Goal: Task Accomplishment & Management: Manage account settings

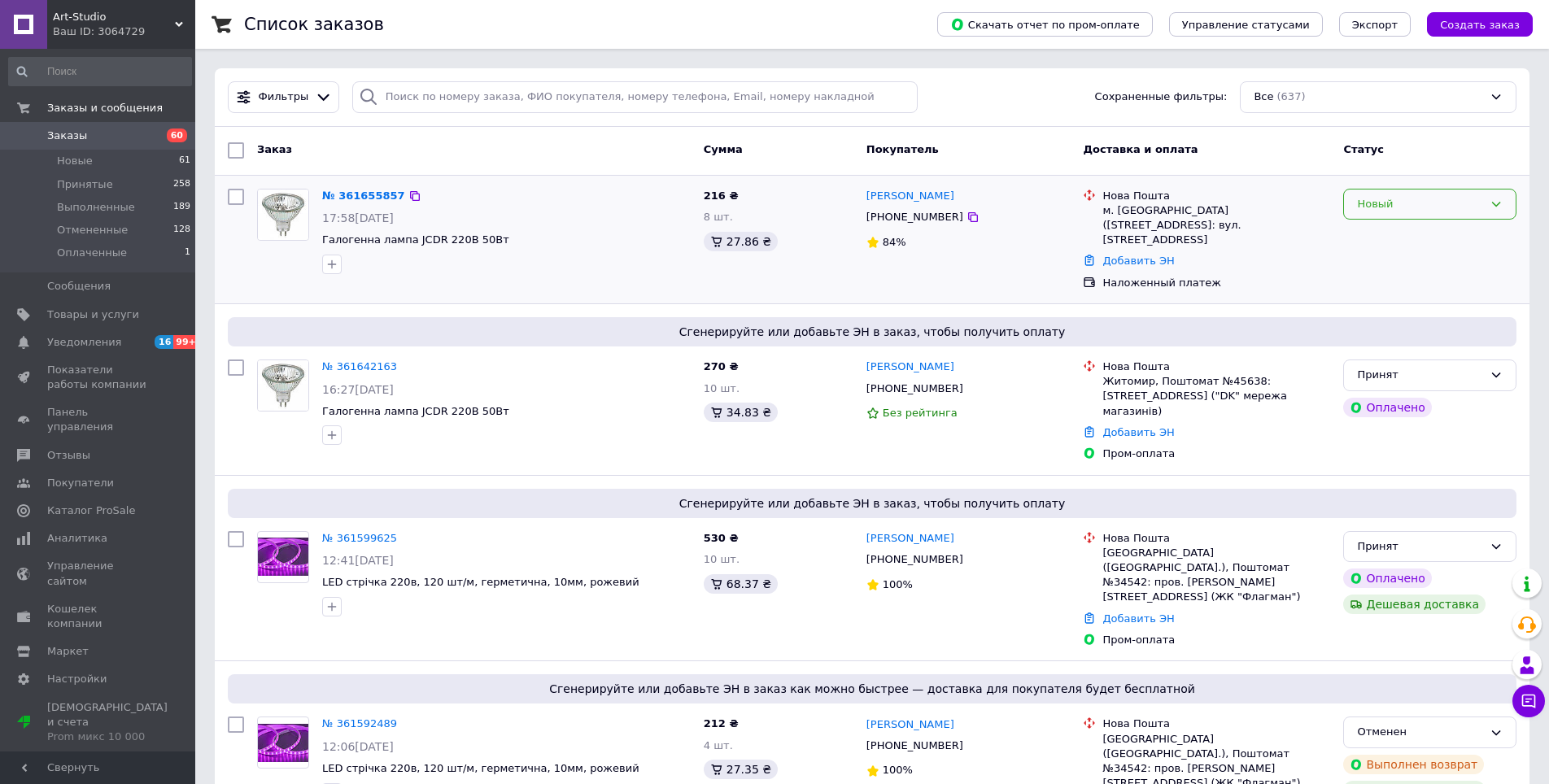
click at [1369, 209] on div "Новый" at bounding box center [1419, 204] width 126 height 17
click at [1394, 230] on li "Принят" at bounding box center [1430, 237] width 172 height 30
click at [367, 360] on link "№ 361642163" at bounding box center [359, 366] width 75 height 12
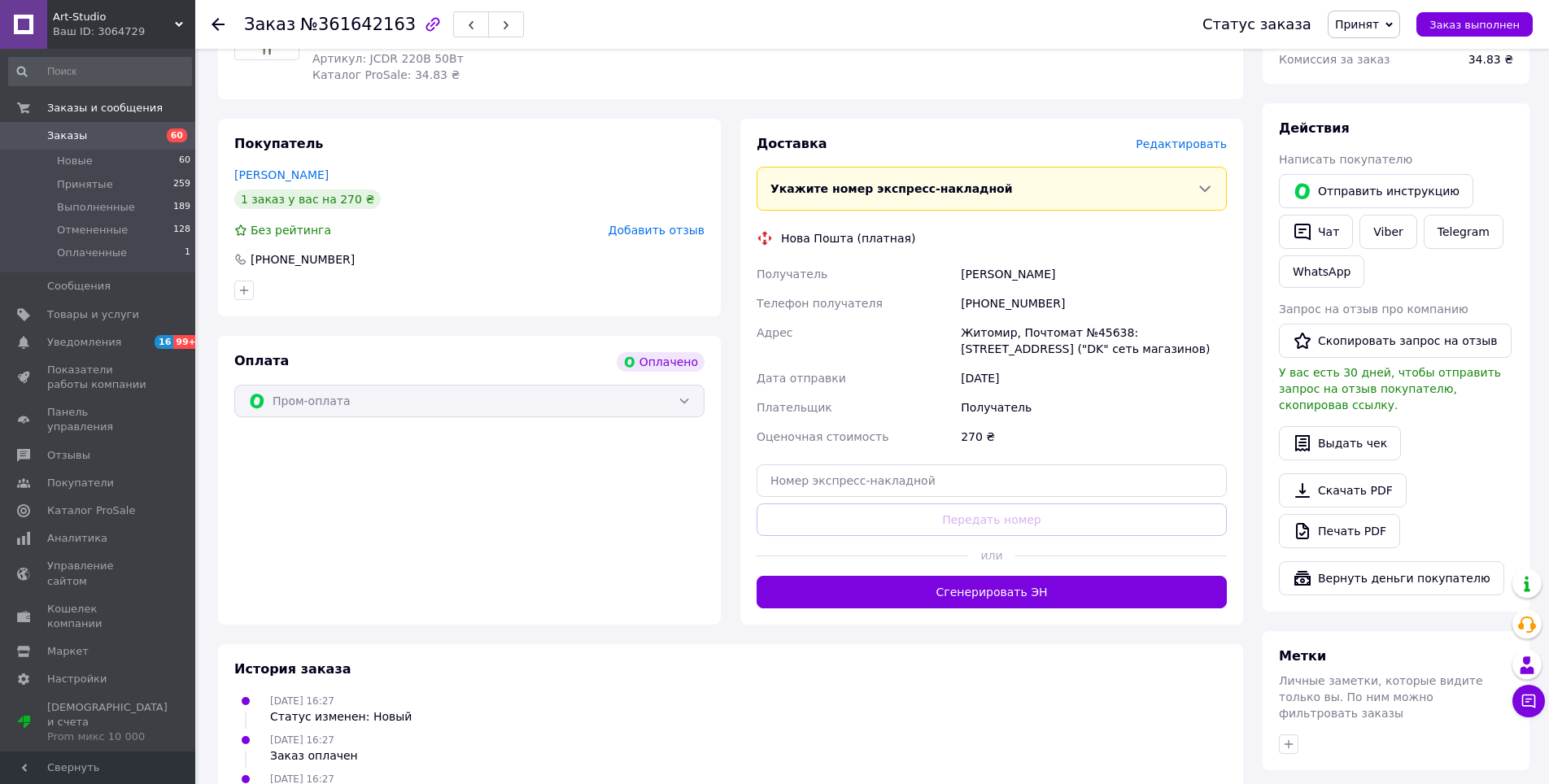
scroll to position [732, 0]
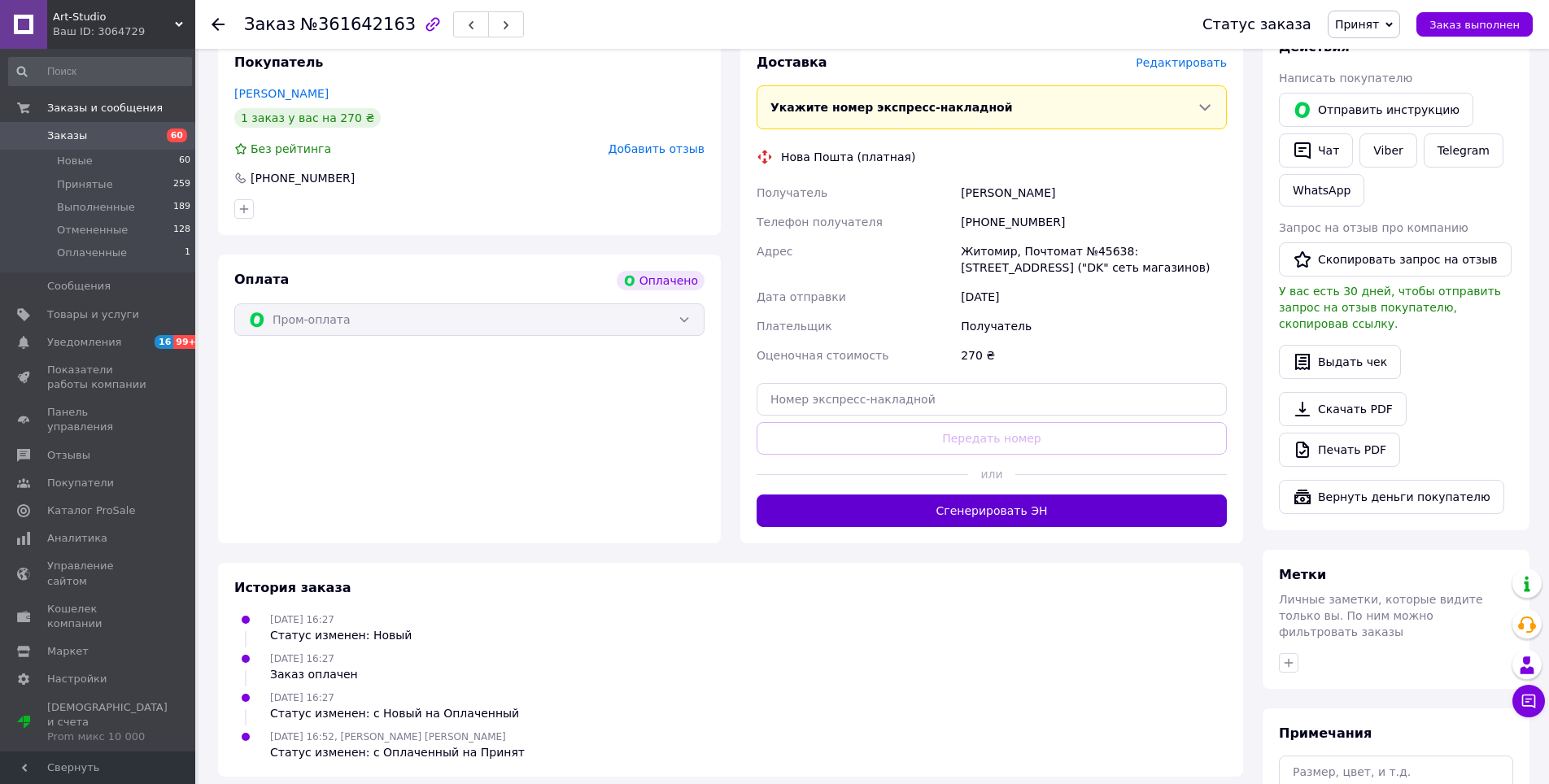
click at [995, 494] on button "Сгенерировать ЭН" at bounding box center [991, 510] width 470 height 32
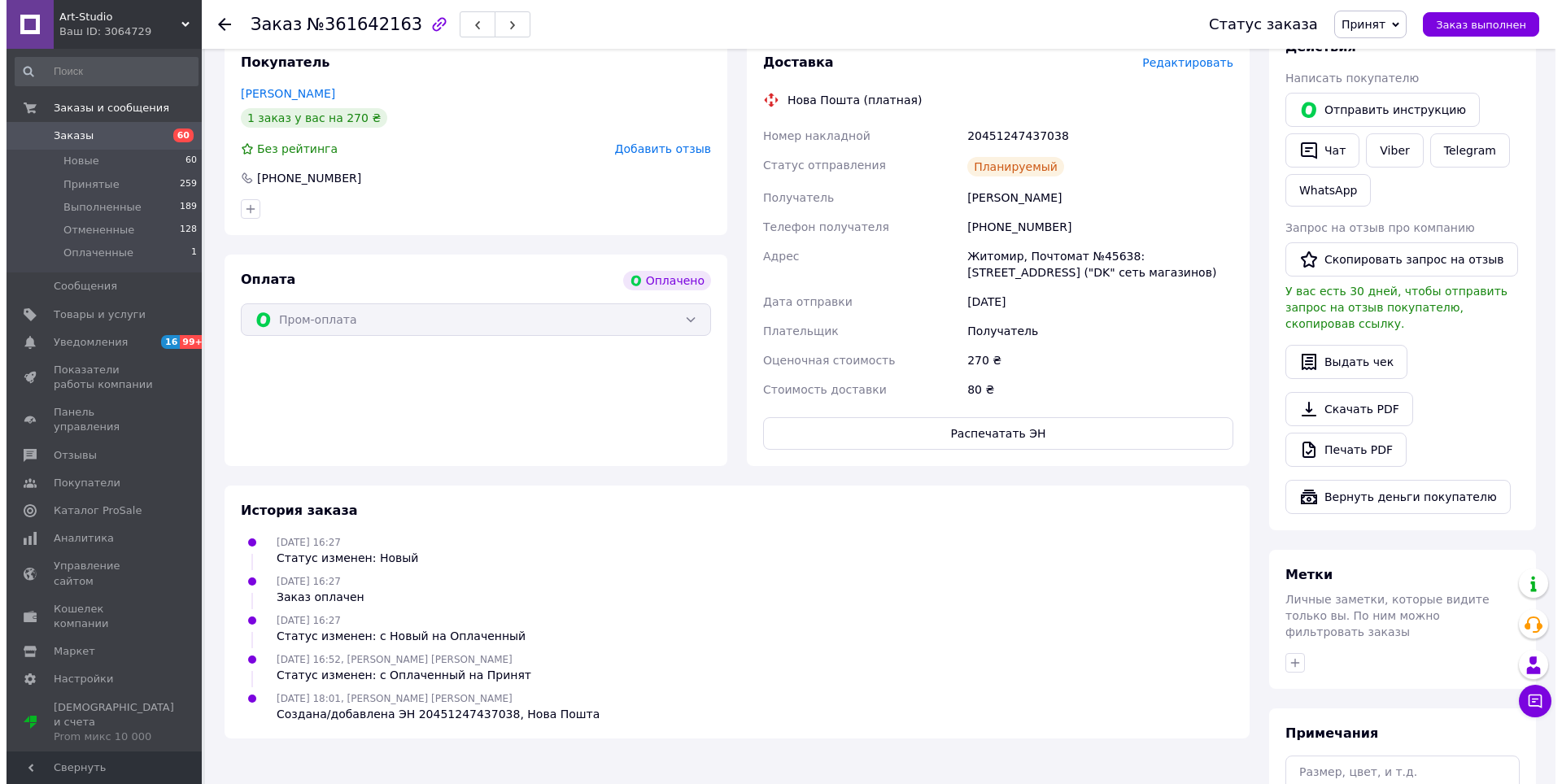
scroll to position [569, 0]
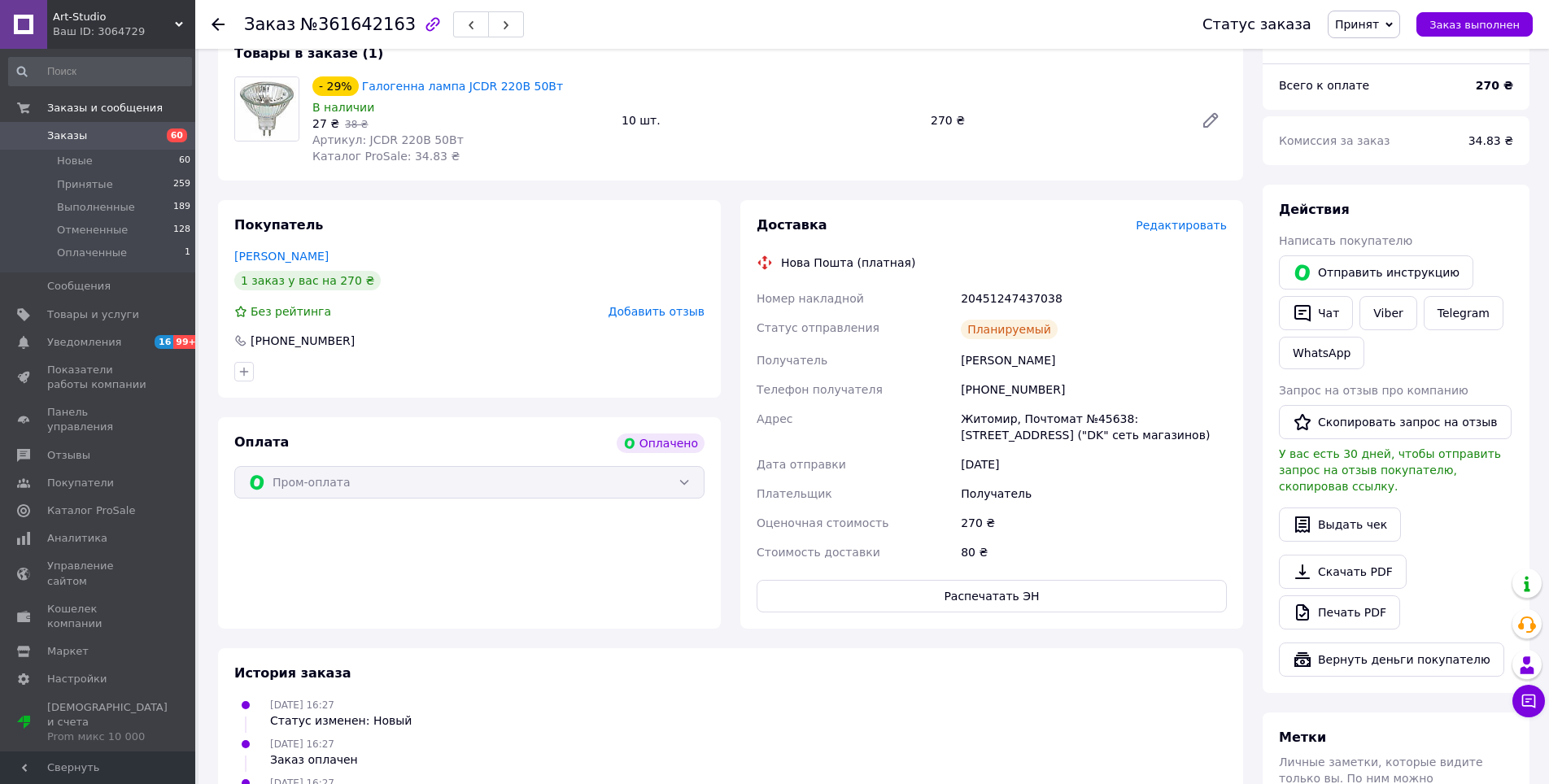
click at [997, 319] on div "Планируемый" at bounding box center [1009, 329] width 97 height 20
click at [1180, 219] on span "Редактировать" at bounding box center [1181, 225] width 91 height 13
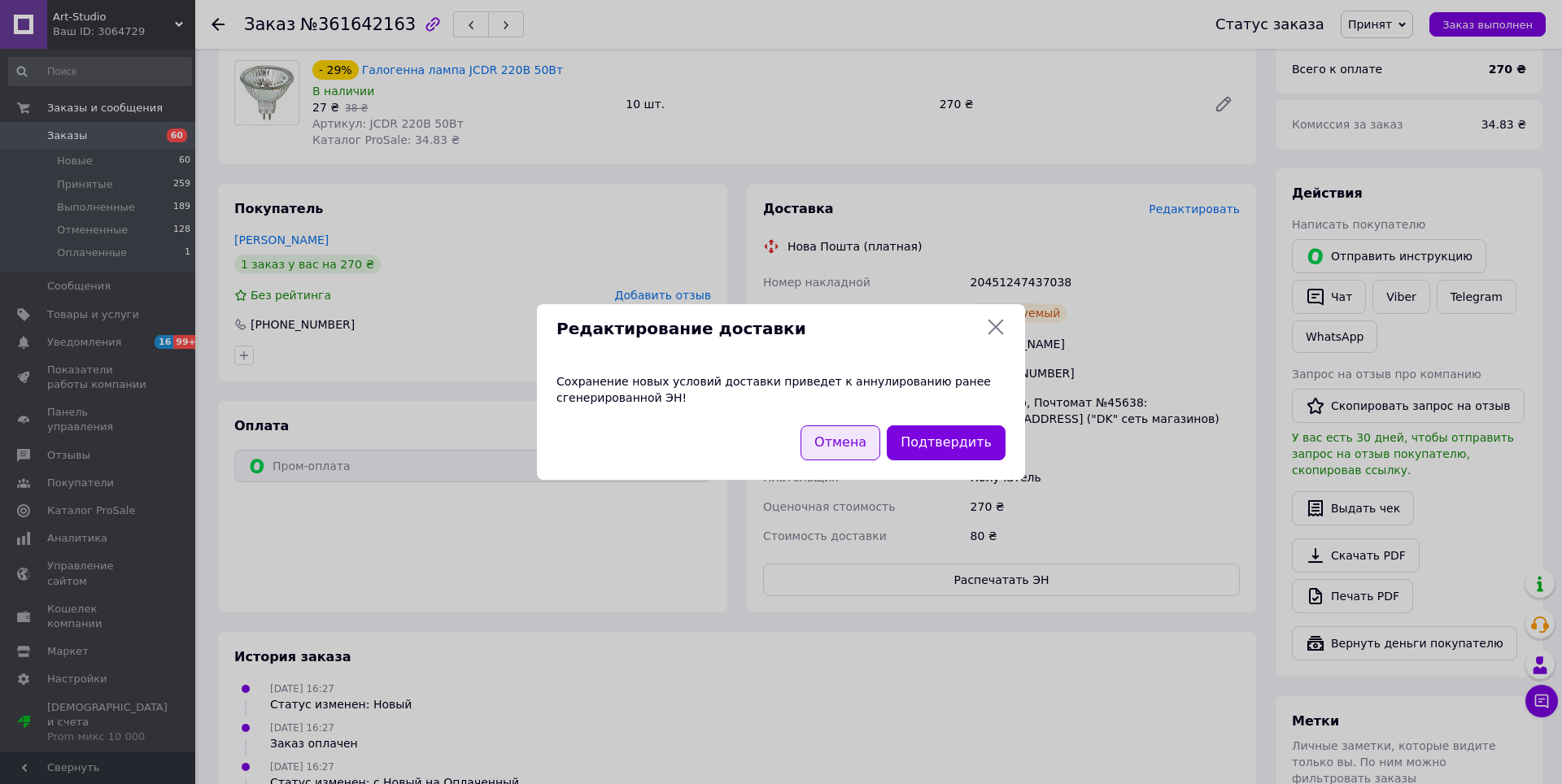
click at [859, 445] on button "Отмена" at bounding box center [841, 443] width 80 height 35
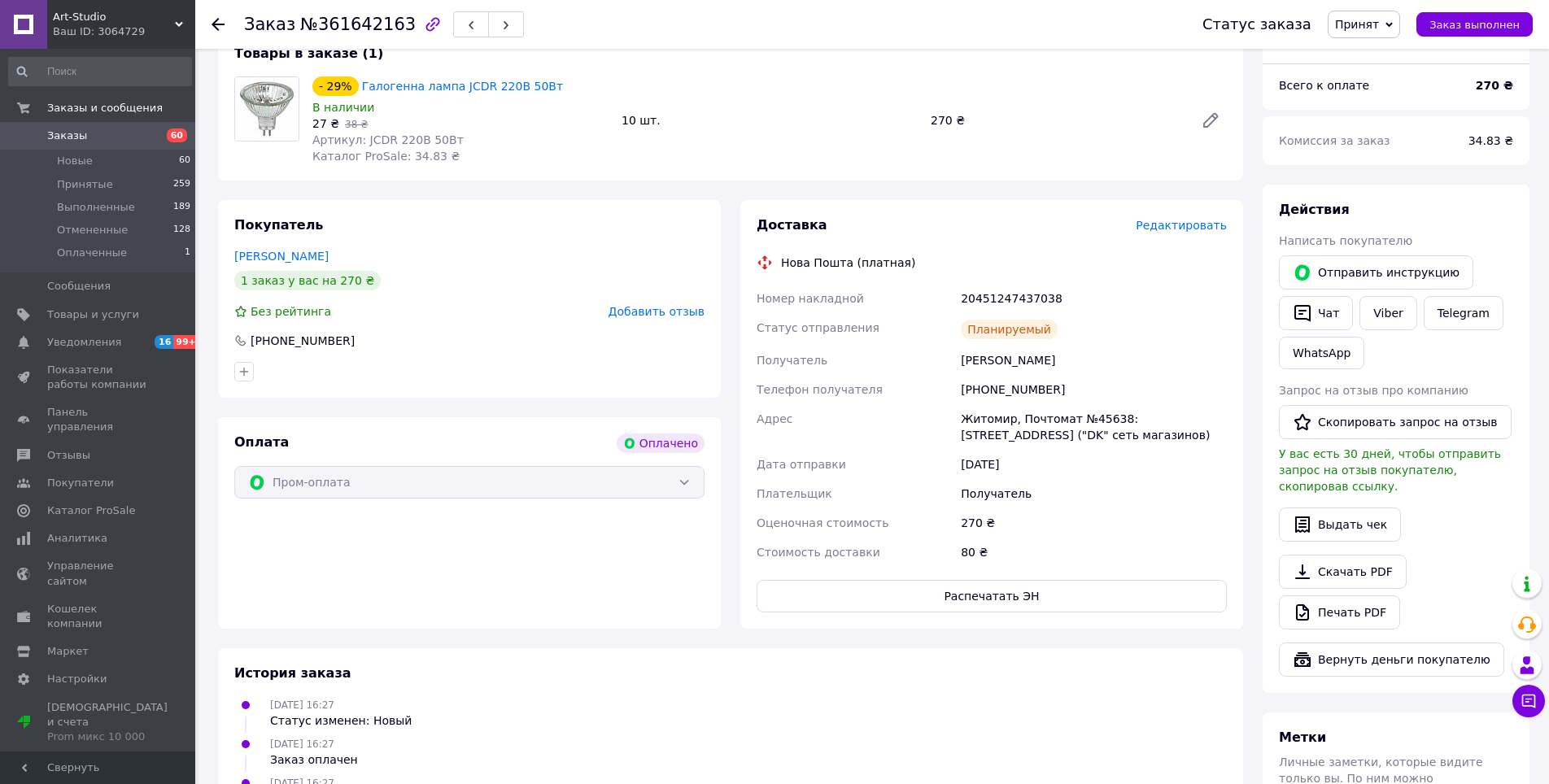
click at [1165, 219] on span "Редактировать" at bounding box center [1181, 225] width 91 height 13
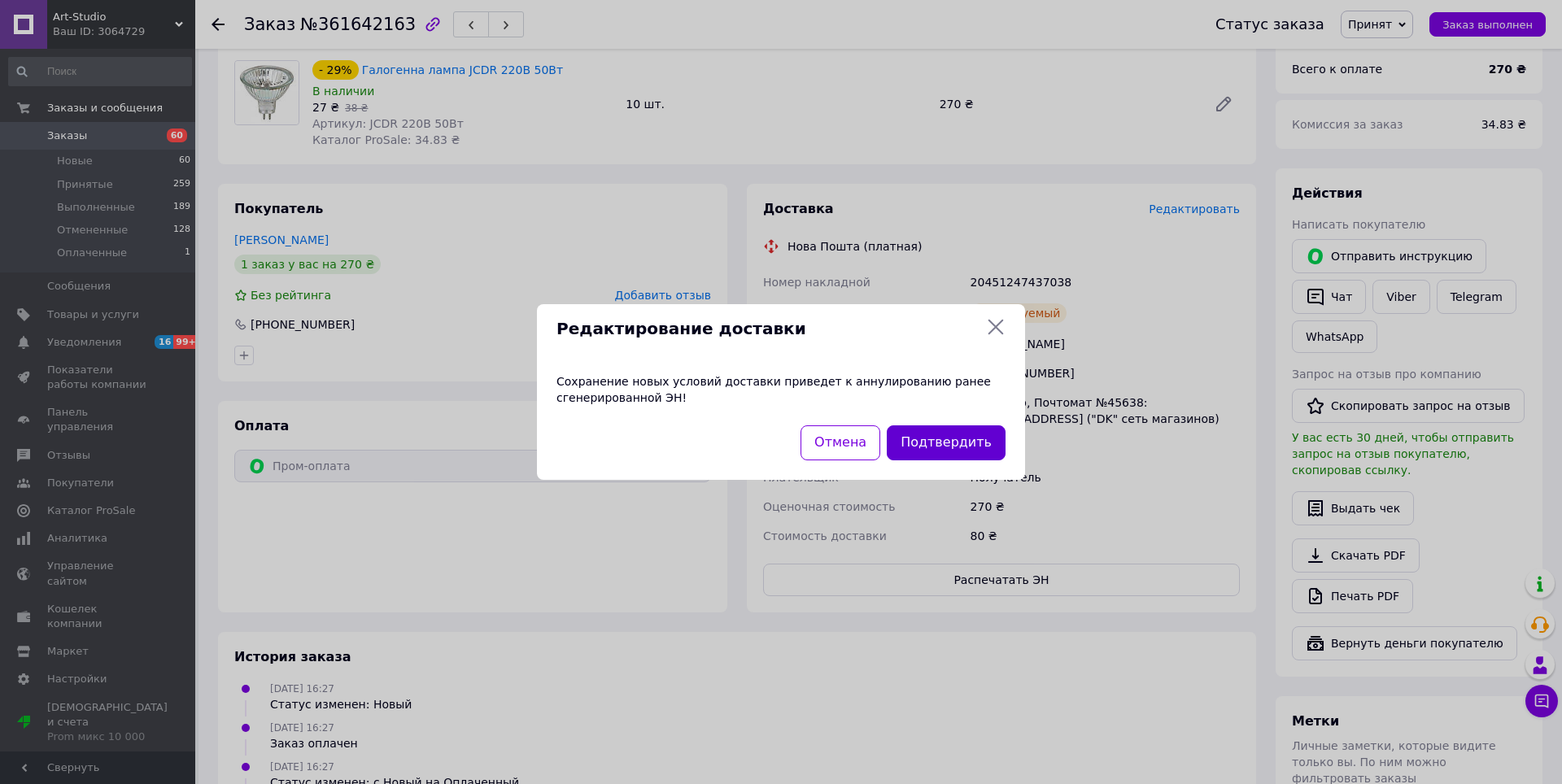
click at [927, 442] on button "Подтвердить" at bounding box center [947, 443] width 119 height 35
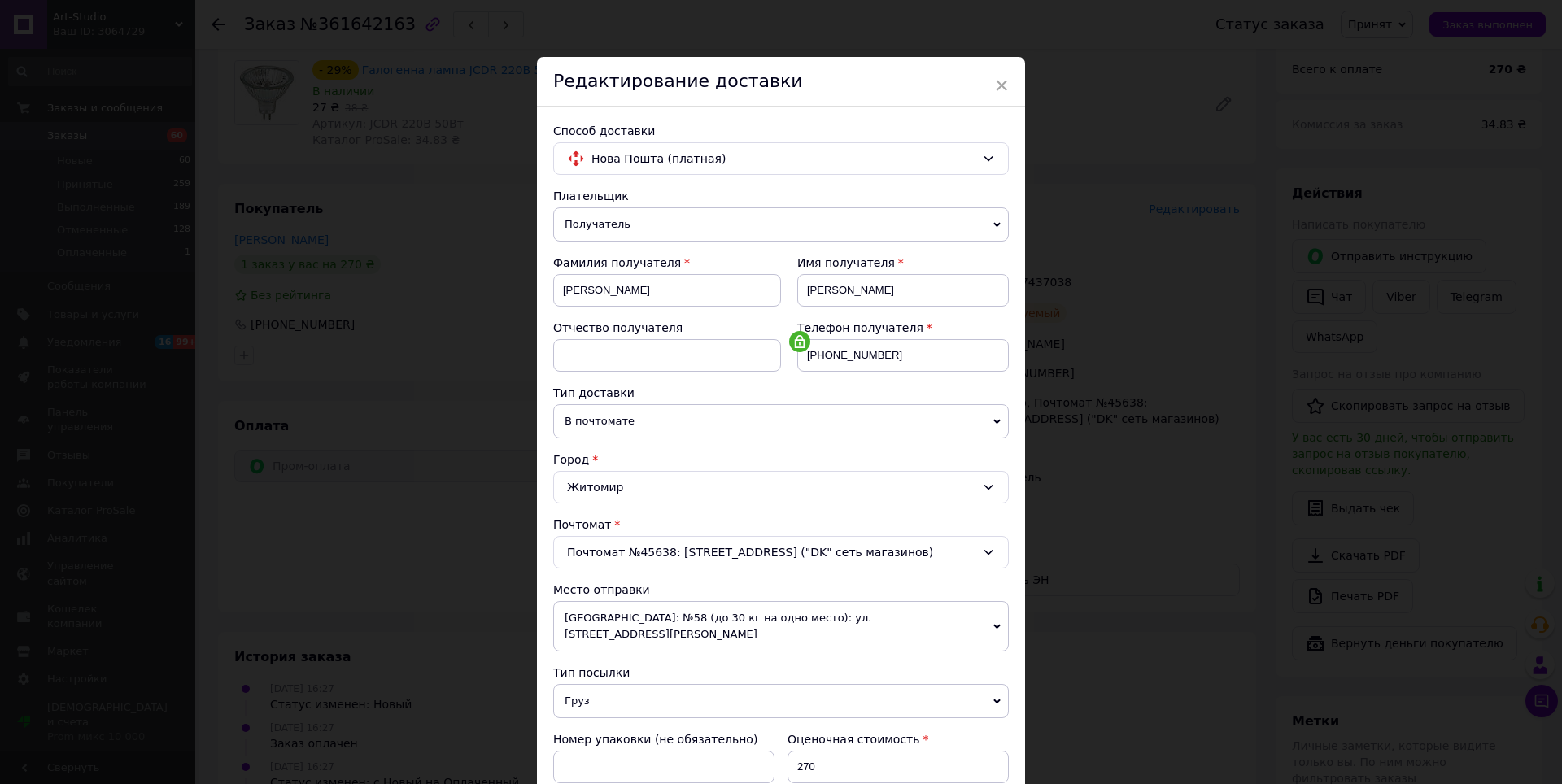
scroll to position [163, 0]
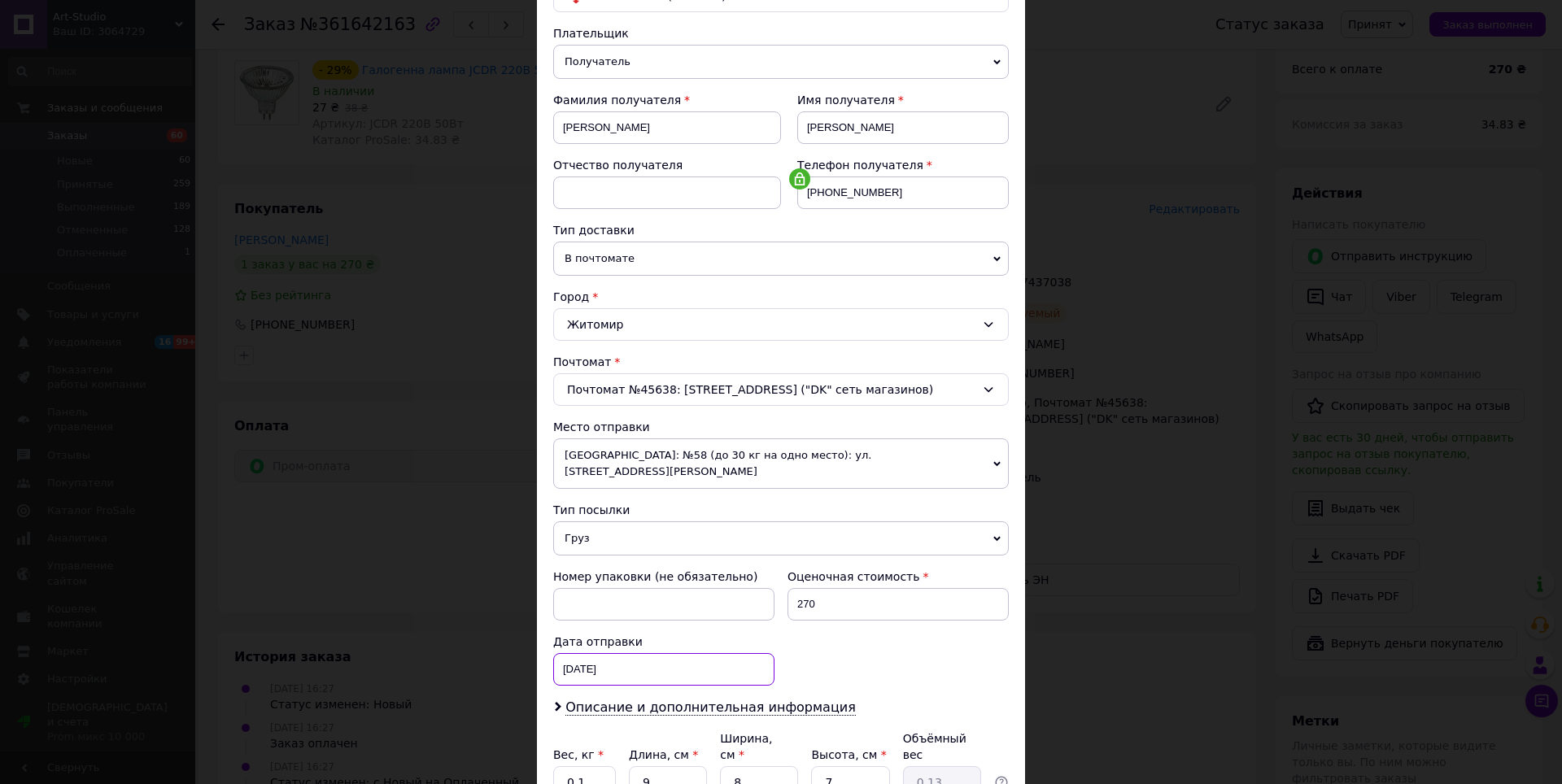
click at [620, 653] on div "[DATE] < 2025 > < Сентябрь > Пн Вт Ср Чт Пт Сб Вс 1 2 3 4 5 6 7 8 9 10 11 12 13…" at bounding box center [663, 669] width 222 height 32
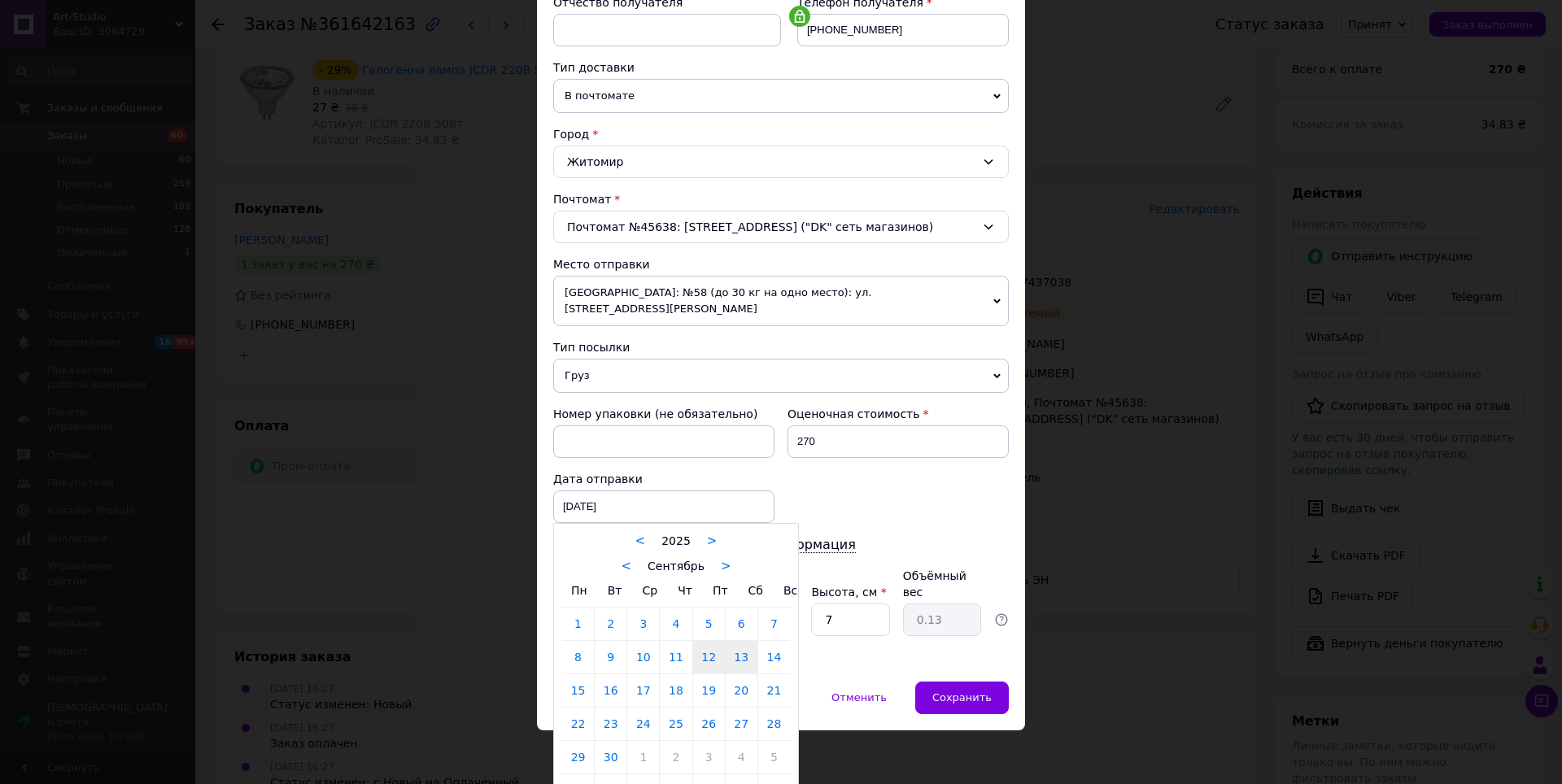
click at [733, 641] on link "13" at bounding box center [741, 656] width 31 height 32
type input "[DATE]"
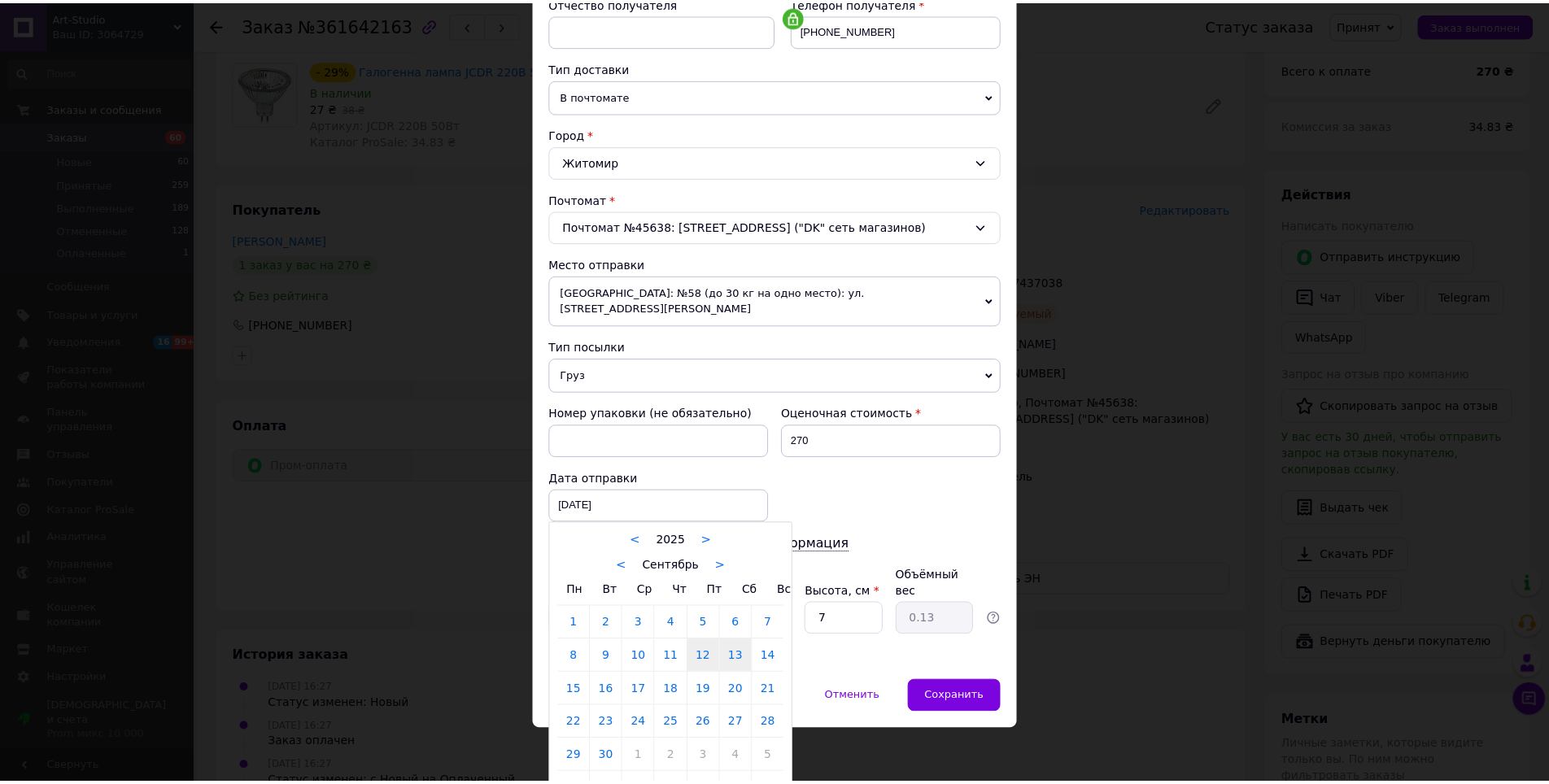
scroll to position [296, 0]
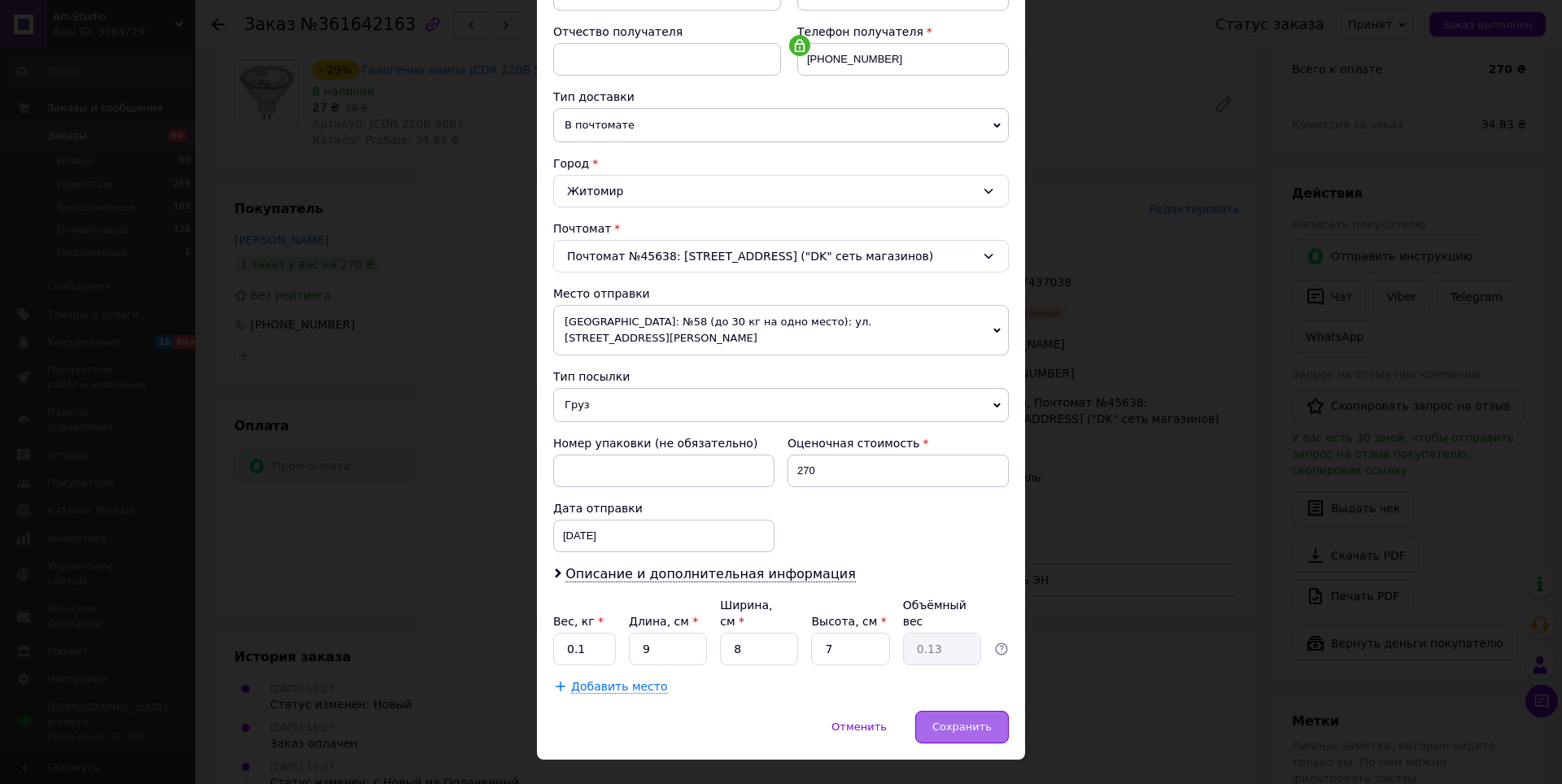
click at [955, 721] on span "Сохранить" at bounding box center [961, 726] width 60 height 12
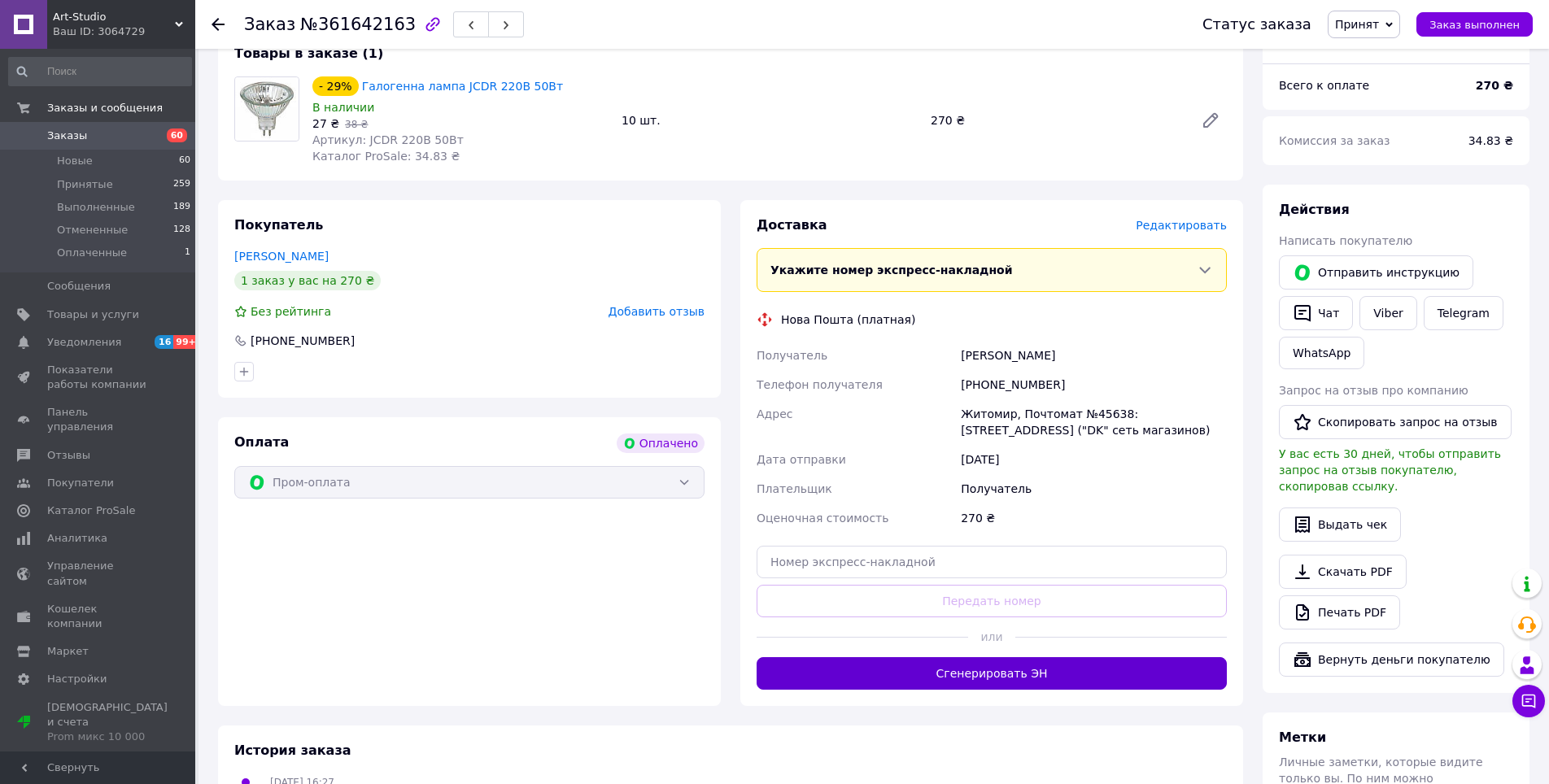
click at [974, 659] on button "Сгенерировать ЭН" at bounding box center [991, 673] width 470 height 32
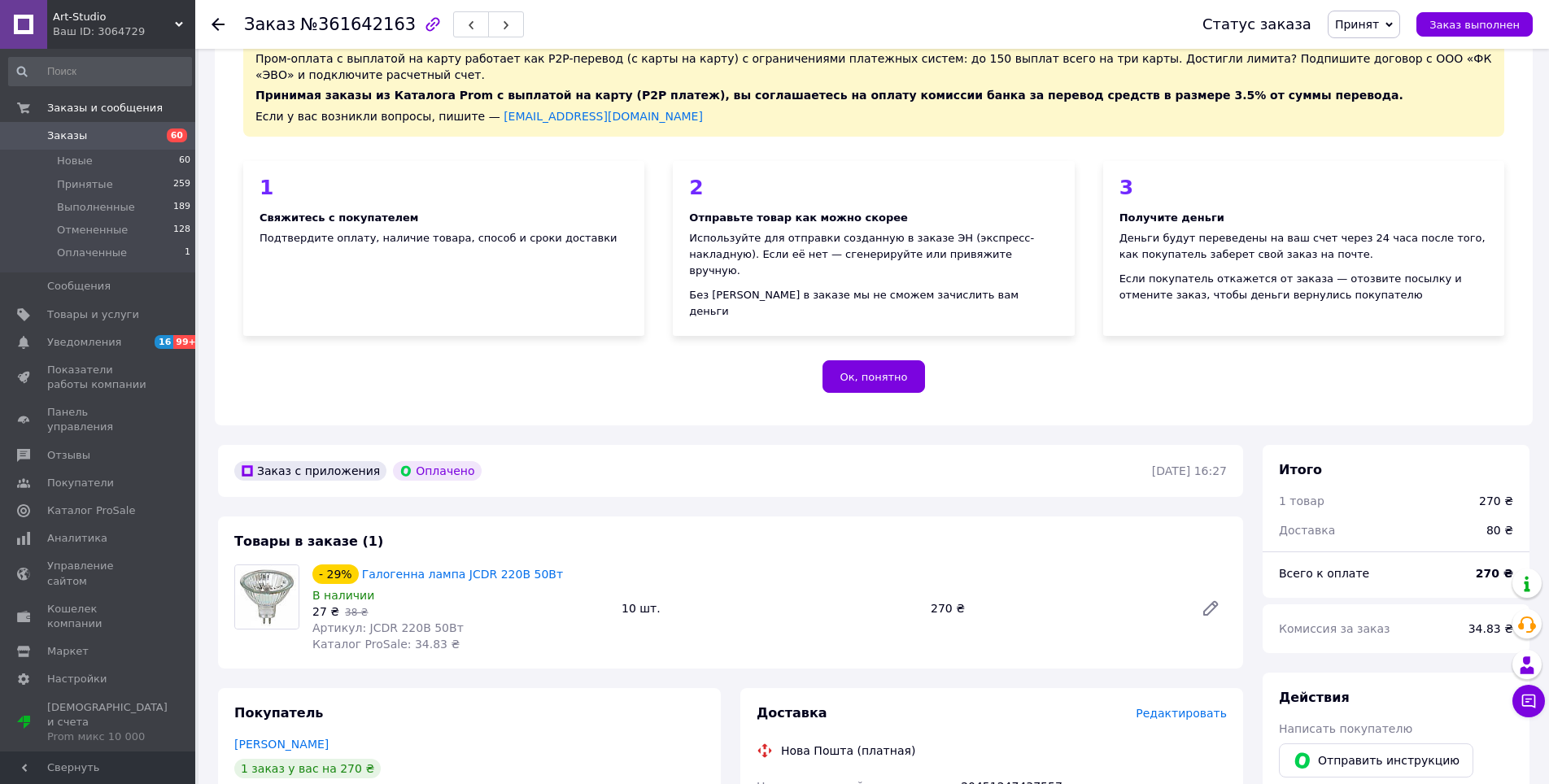
scroll to position [325, 0]
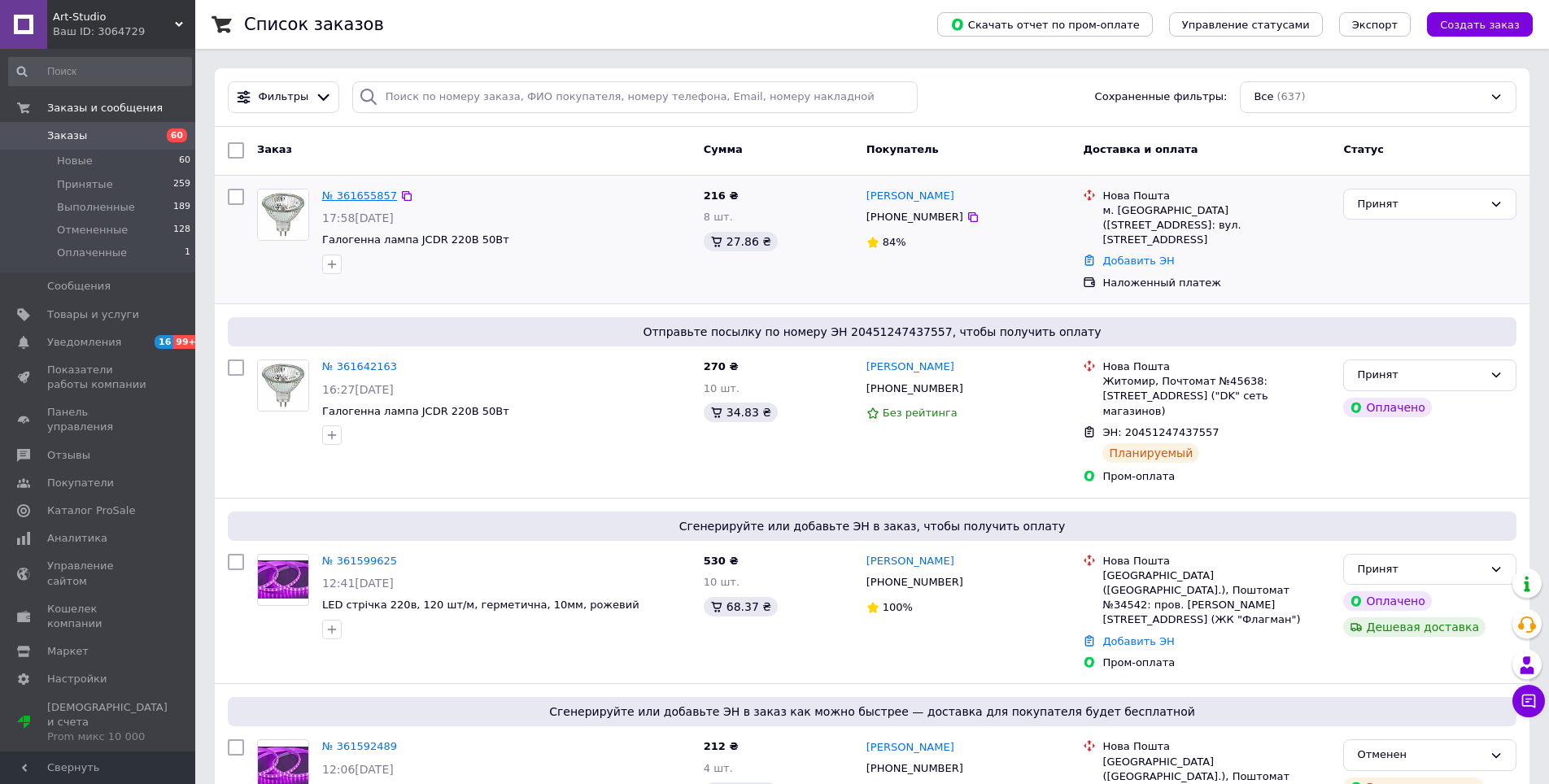
click at [335, 193] on link "№ 361655857" at bounding box center [359, 195] width 75 height 12
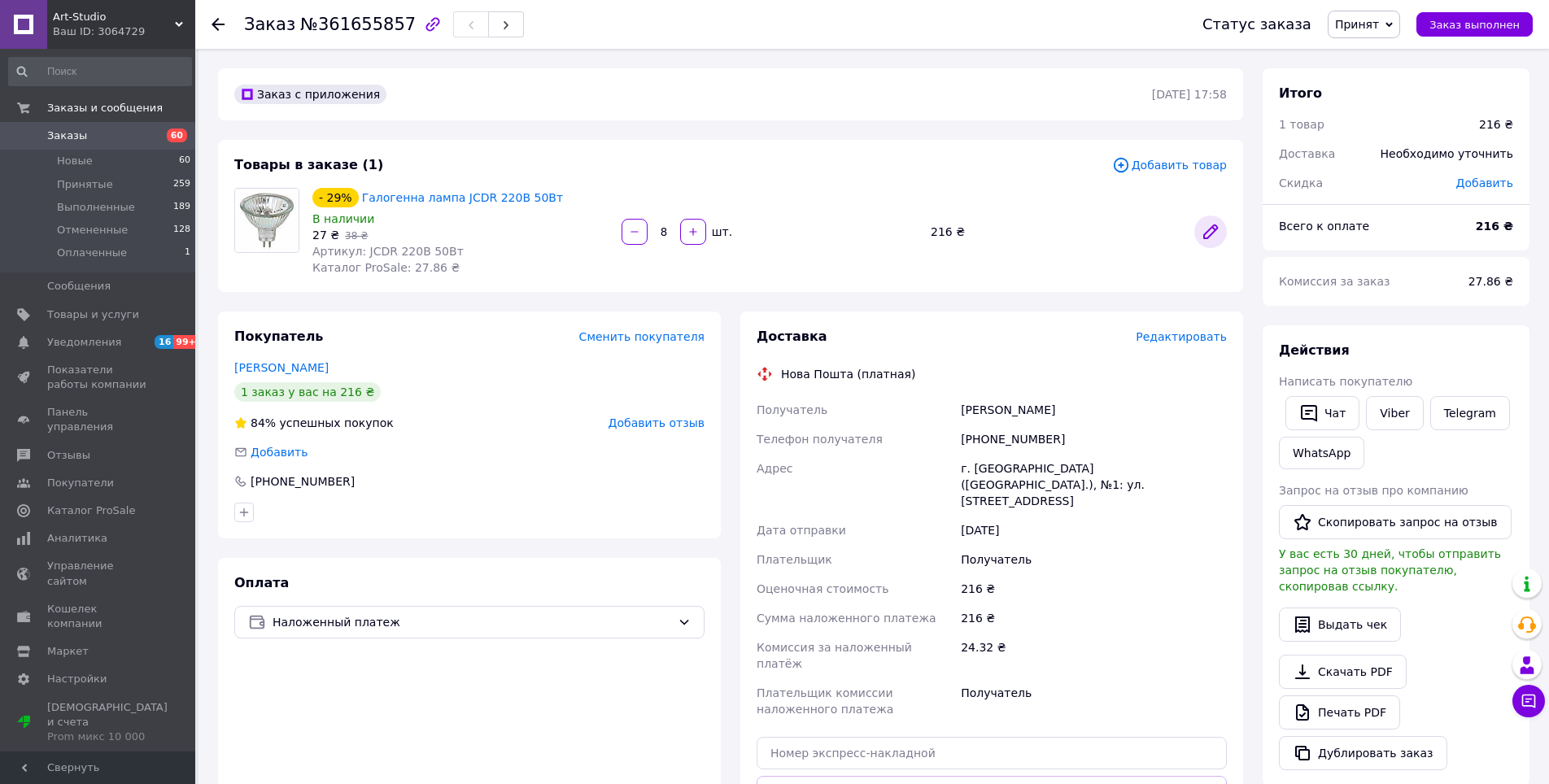
click at [1209, 224] on icon at bounding box center [1210, 231] width 20 height 20
click at [1175, 345] on div "Редактировать" at bounding box center [1181, 336] width 91 height 17
click at [1160, 343] on span "Редактировать" at bounding box center [1181, 336] width 91 height 13
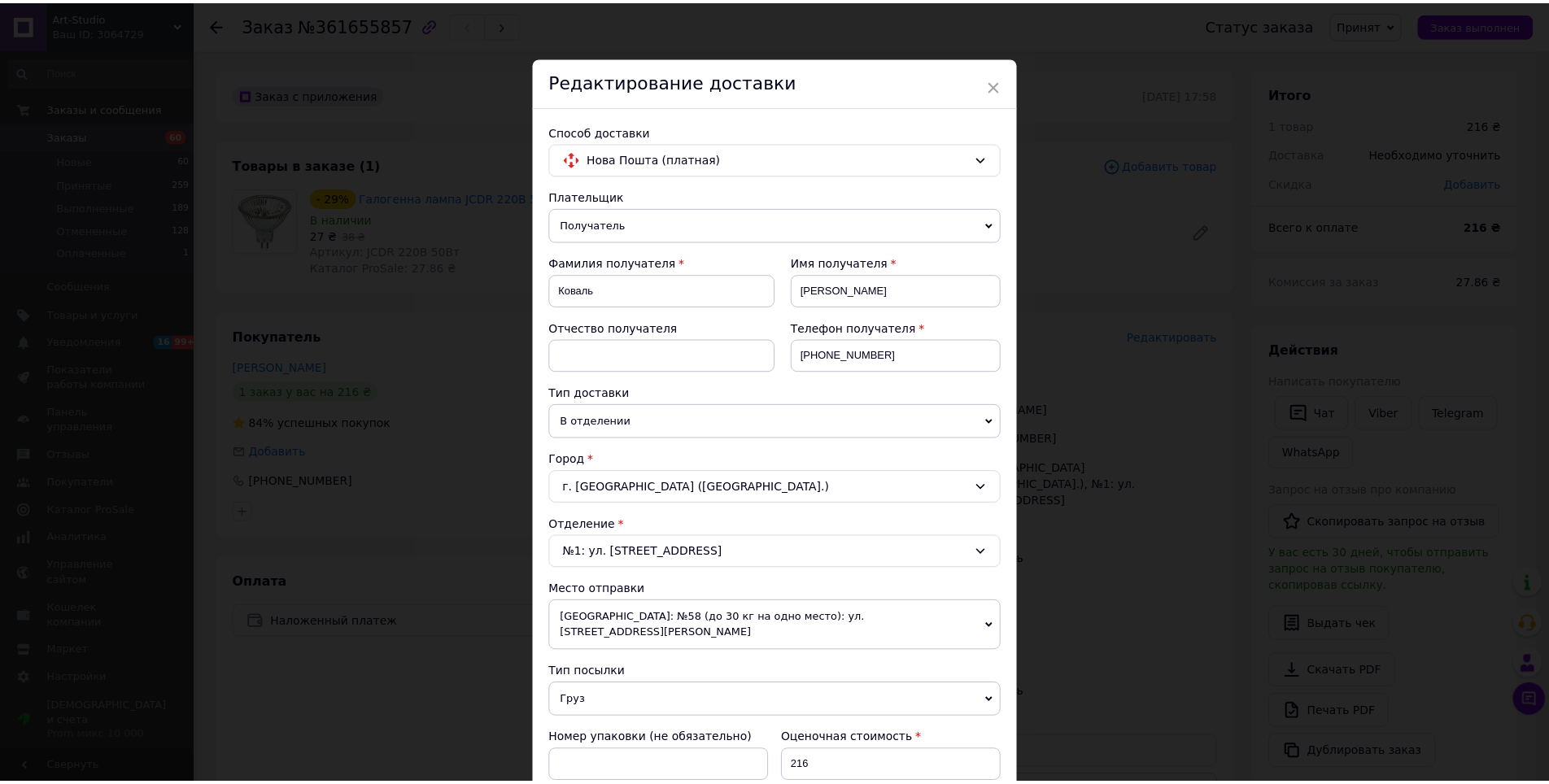
scroll to position [457, 0]
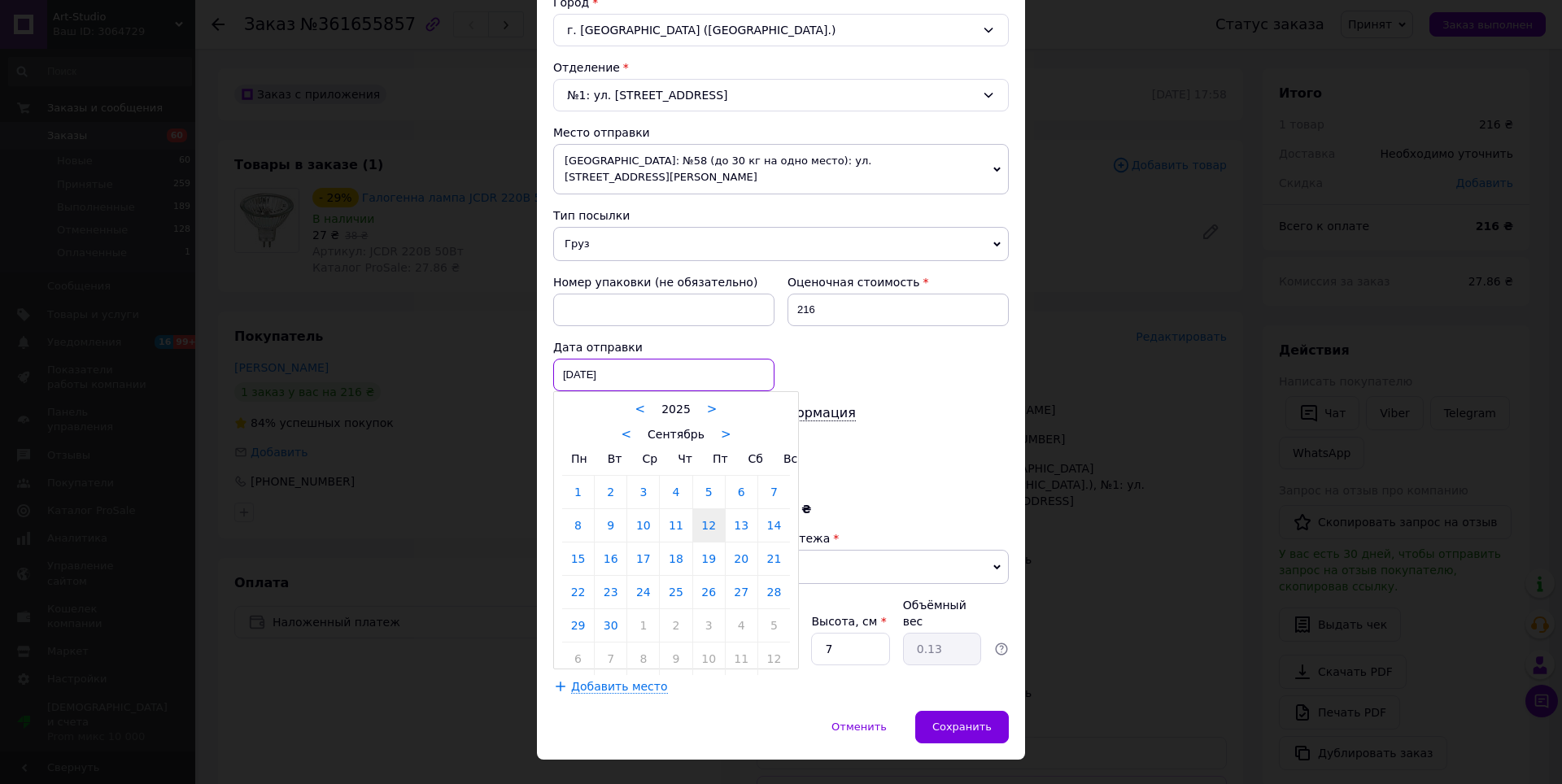
click at [606, 361] on div "[DATE] < 2025 > < Сентябрь > Пн Вт Ср Чт Пт Сб Вс 1 2 3 4 5 6 7 8 9 10 11 12 13…" at bounding box center [663, 374] width 222 height 32
click at [740, 509] on link "13" at bounding box center [741, 524] width 31 height 32
type input "[DATE]"
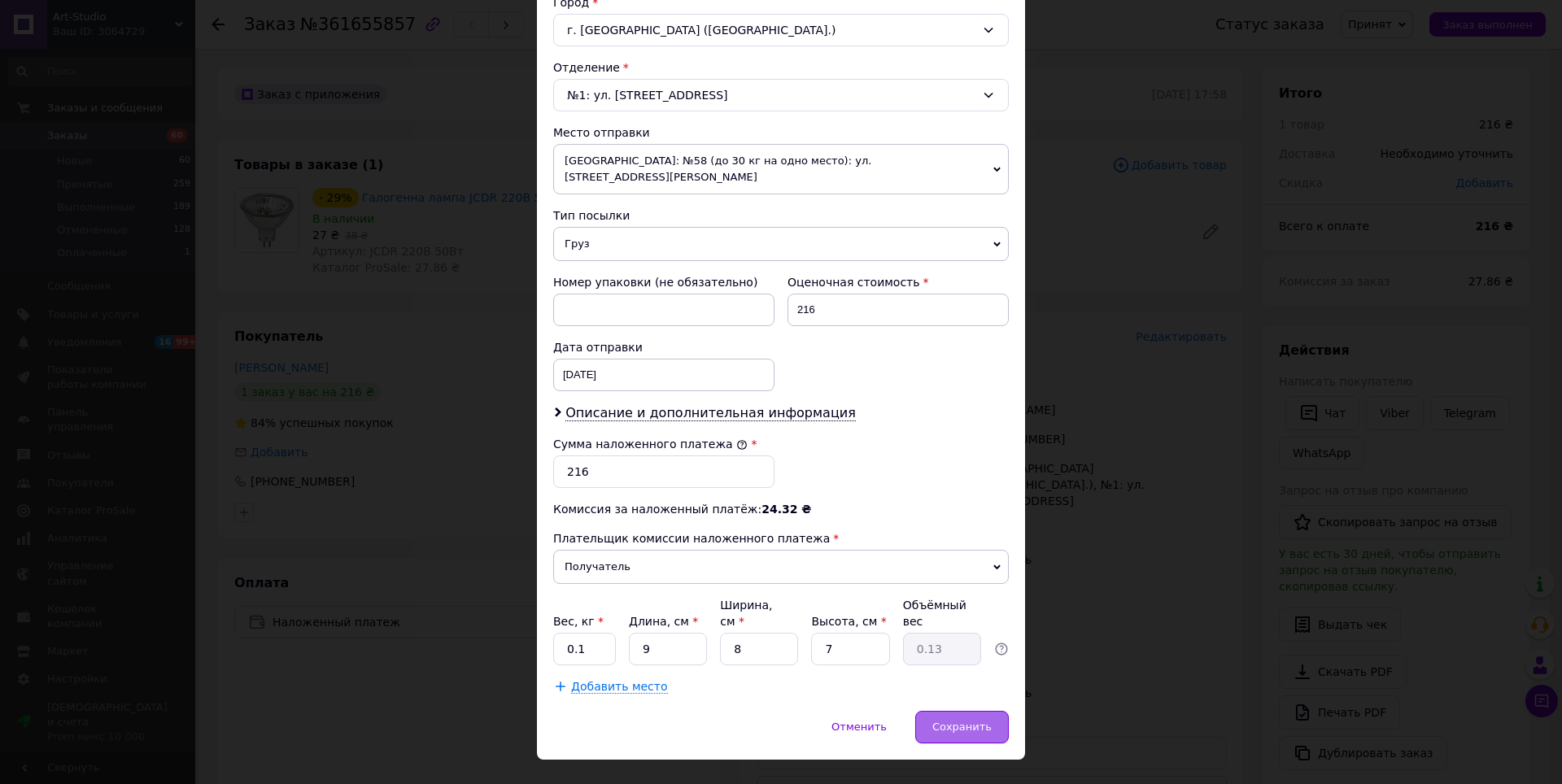
click at [976, 721] on span "Сохранить" at bounding box center [961, 726] width 60 height 12
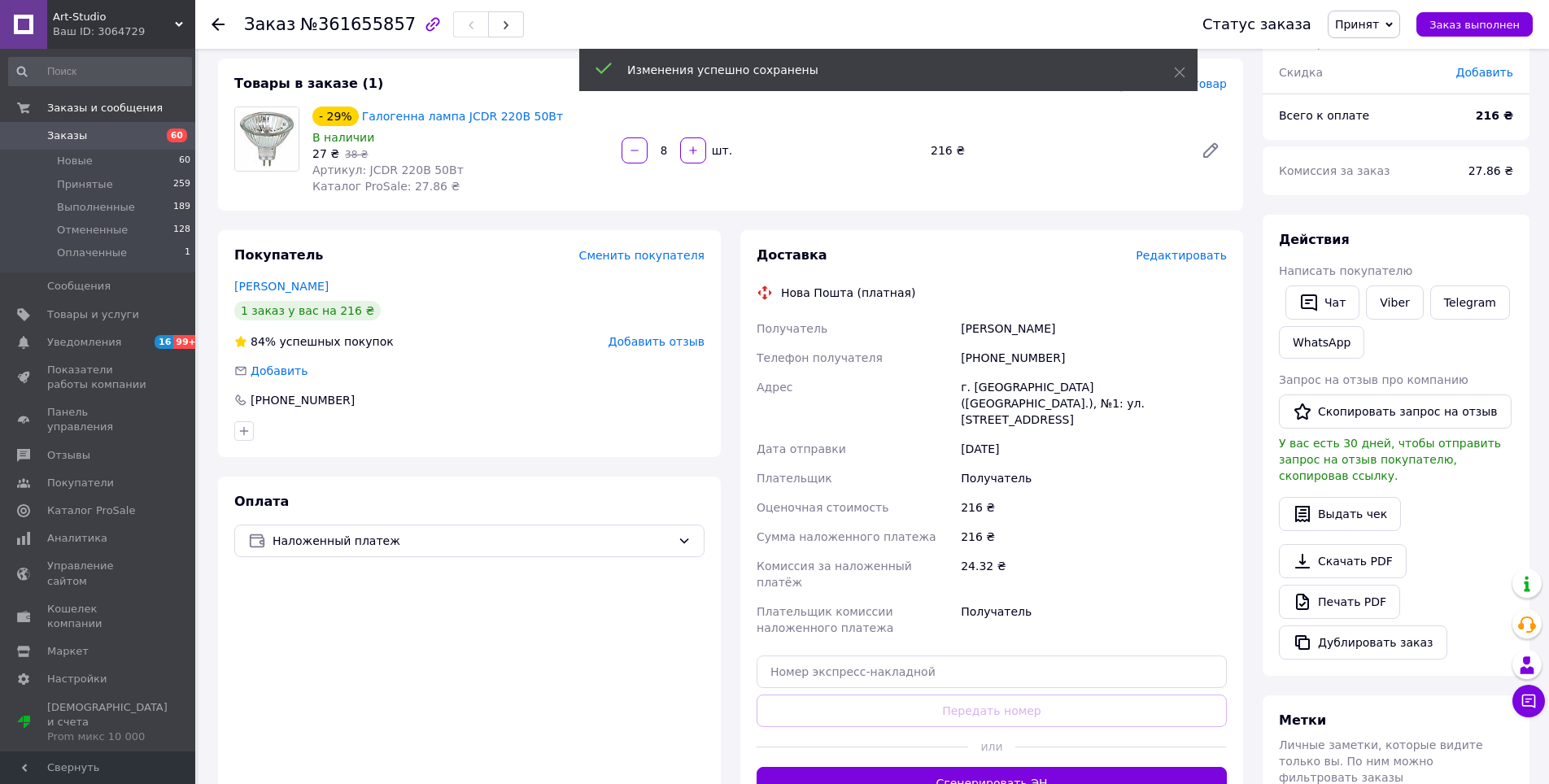
scroll to position [382, 0]
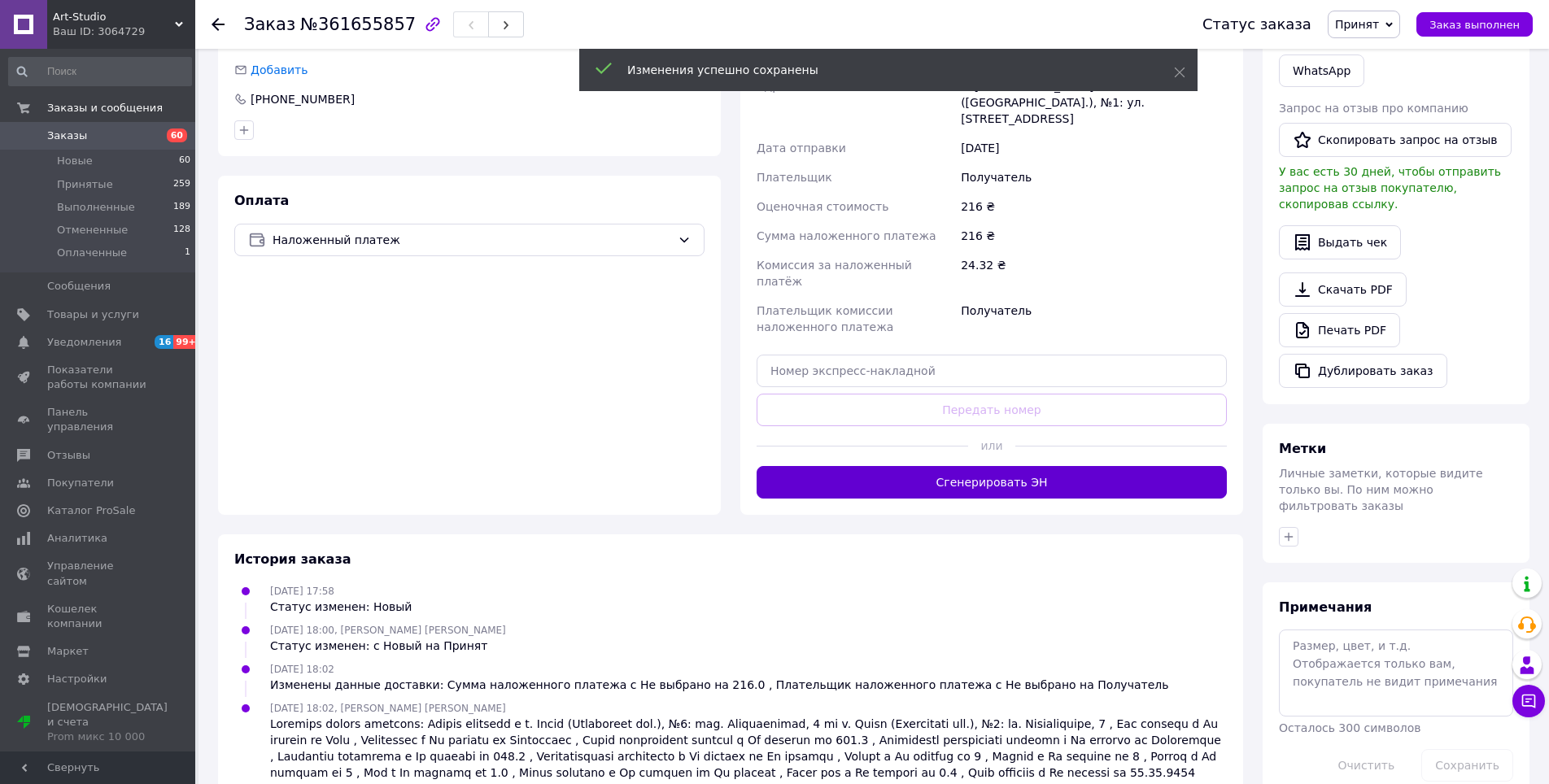
click at [1042, 466] on button "Сгенерировать ЭН" at bounding box center [991, 481] width 470 height 32
